Goal: Use online tool/utility: Utilize a website feature to perform a specific function

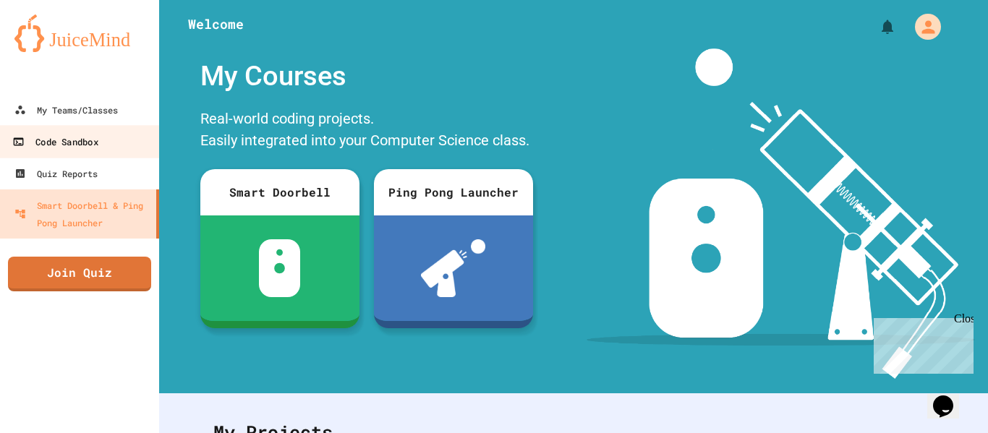
click at [91, 149] on div "Code Sandbox" at bounding box center [54, 142] width 85 height 18
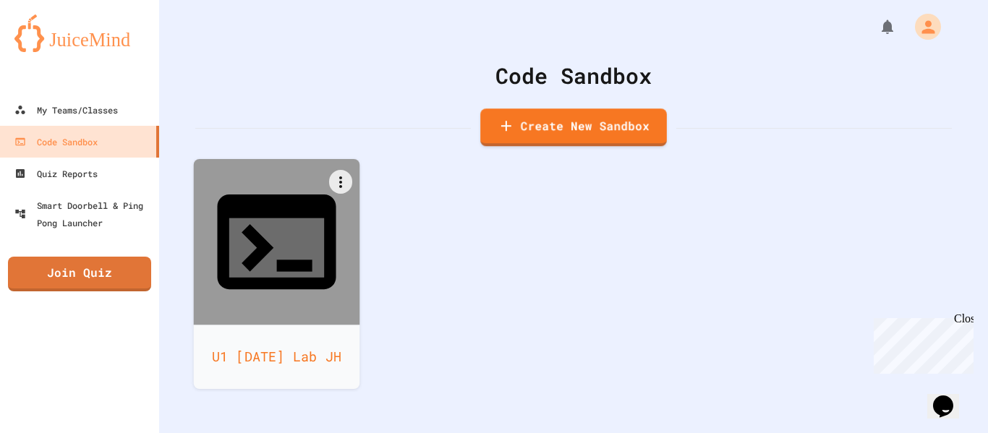
click at [286, 325] on div "U1 [DATE] Lab JH" at bounding box center [277, 357] width 166 height 64
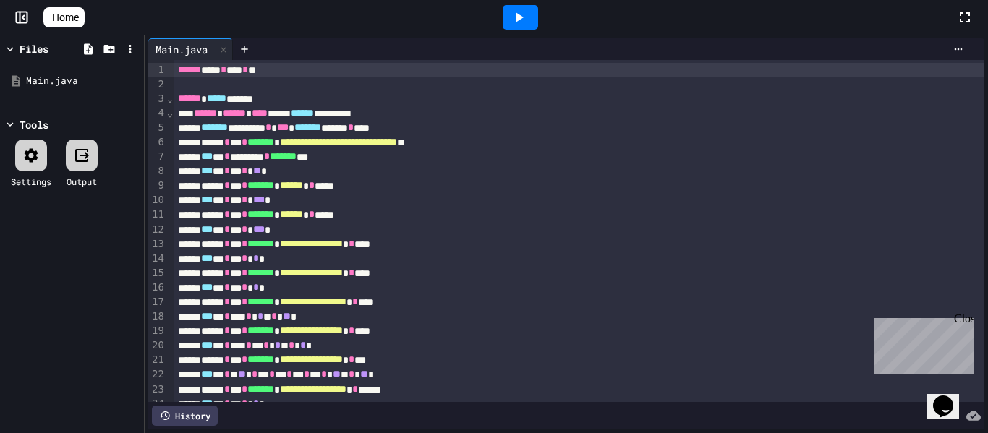
scroll to position [287, 0]
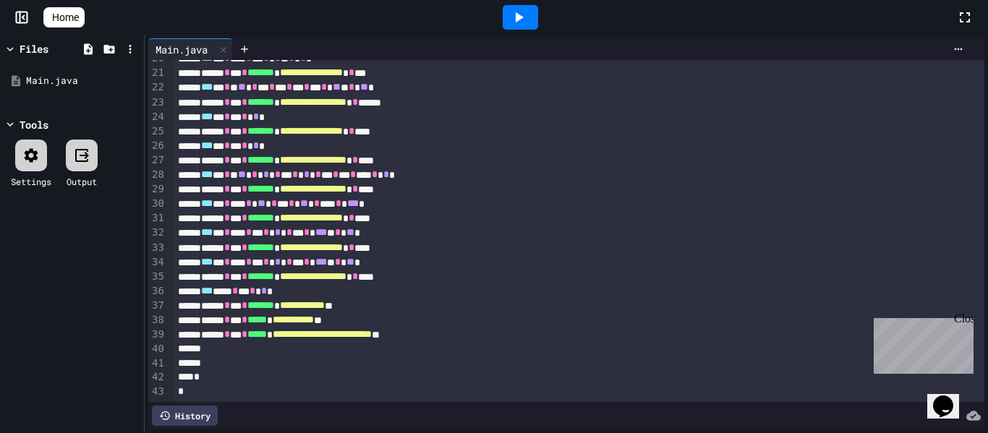
click at [520, 18] on icon at bounding box center [518, 17] width 17 height 17
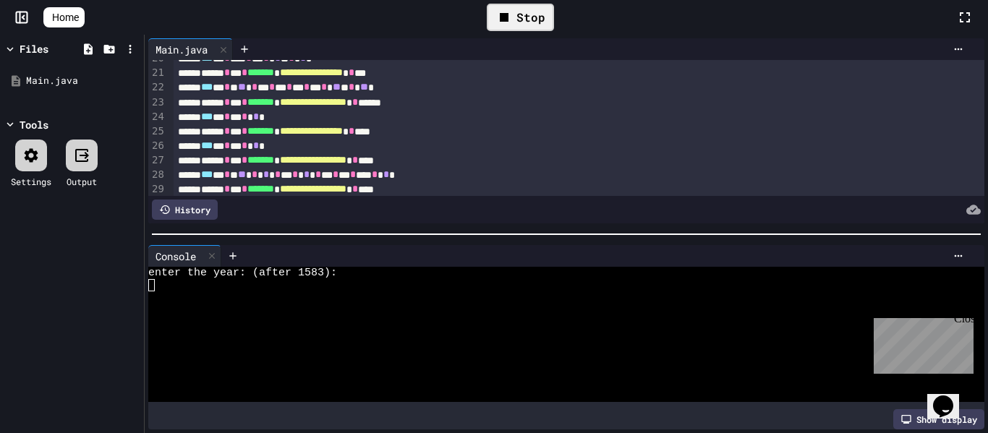
click at [161, 289] on div at bounding box center [558, 285] width 821 height 12
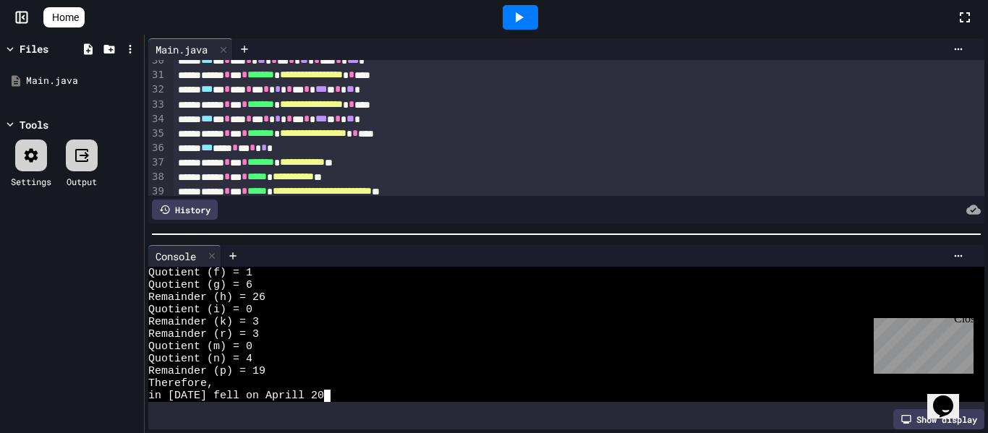
scroll to position [493, 0]
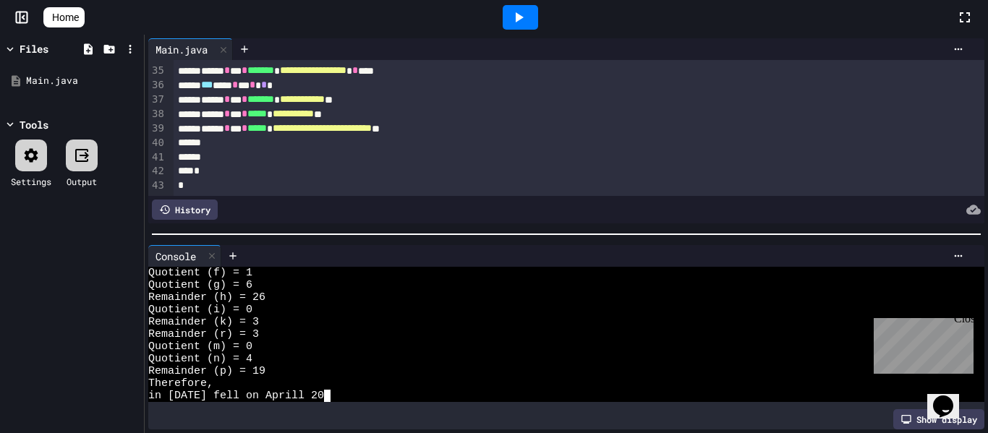
click at [485, 132] on div "**********" at bounding box center [580, 129] width 812 height 14
